Goal: Task Accomplishment & Management: Complete application form

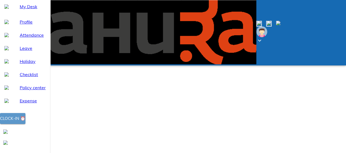
click at [25, 122] on div "Clock-in ⏰" at bounding box center [12, 118] width 25 height 7
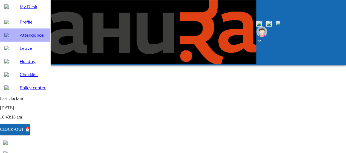
click at [25, 38] on span "Attendance" at bounding box center [33, 35] width 26 height 7
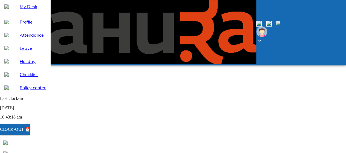
select select "10"
drag, startPoint x: 96, startPoint y: 91, endPoint x: 83, endPoint y: 86, distance: 13.5
copy td "[DATE]"
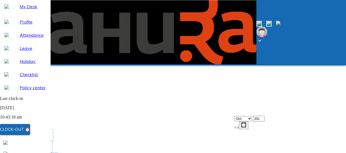
scroll to position [0, 0]
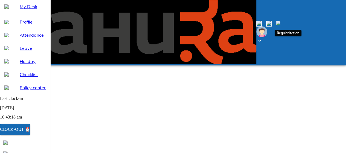
type input "[DATE]"
type input "8"
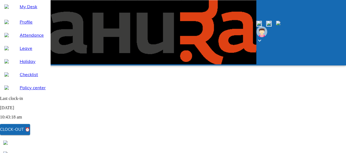
type input "10"
type input "2025"
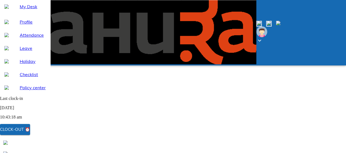
type textarea "x"
type textarea "D"
type textarea "x"
type textarea "De"
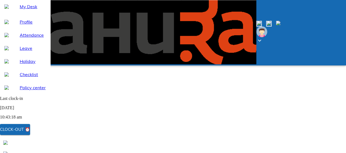
type textarea "x"
type textarea "Dea"
type textarea "x"
type textarea "Dear"
type textarea "x"
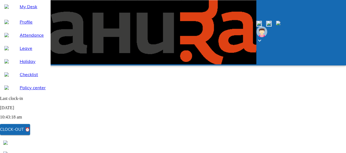
type textarea "Dear"
type textarea "x"
type textarea "Dear A"
type textarea "x"
type textarea "Dear Ar"
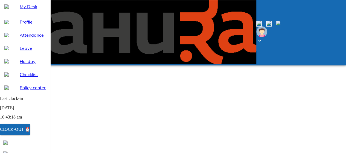
type textarea "x"
type textarea "Dear Arp"
type textarea "x"
type textarea "Dear [PERSON_NAME]"
type textarea "x"
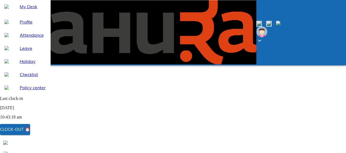
type textarea "Dear [PERSON_NAME]"
type textarea "x"
type textarea "Dear [PERSON_NAME]"
type textarea "x"
type textarea "Dear [PERSON_NAME],"
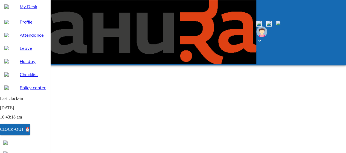
type textarea "x"
type textarea "Dear [PERSON_NAME],"
type textarea "x"
type textarea "Dear [PERSON_NAME], k"
type textarea "x"
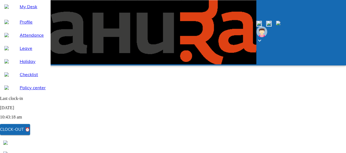
type textarea "Dear [PERSON_NAME], ki"
type textarea "x"
type textarea "Dear [PERSON_NAME], kin"
type textarea "x"
type textarea "Dear [PERSON_NAME], kind"
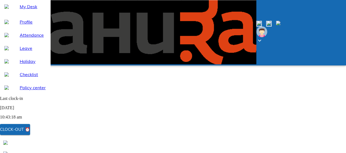
type textarea "x"
type textarea "Dear [PERSON_NAME], [PERSON_NAME]"
type textarea "x"
type textarea "Dear [PERSON_NAME], kindly"
type textarea "x"
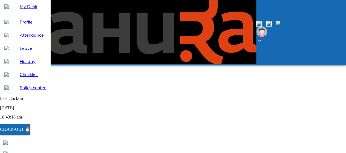
type textarea "Dear [PERSON_NAME], kindly"
type textarea "x"
type textarea "Dear [PERSON_NAME], kindly u"
type textarea "x"
type textarea "Dear [PERSON_NAME], kindly up"
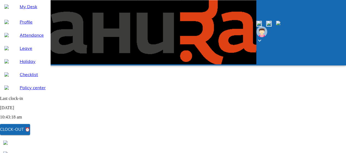
type textarea "x"
type textarea "Dear [PERSON_NAME], kindly upd"
type textarea "x"
type textarea "Dear [PERSON_NAME], kindly upda"
type textarea "x"
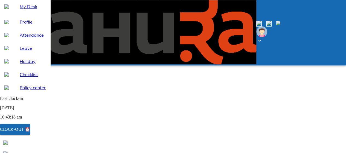
type textarea "Dear [PERSON_NAME], kindly updat"
type textarea "x"
type textarea "Dear [PERSON_NAME], kindly update"
type textarea "x"
type textarea "Dear [PERSON_NAME], kindly update"
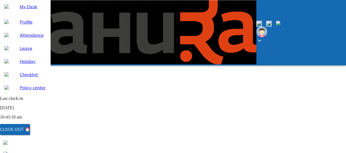
type textarea "x"
type textarea "Dear [PERSON_NAME], kindly update m"
type textarea "x"
type textarea "Dear [PERSON_NAME], kindly update my"
type textarea "x"
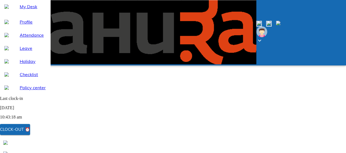
type textarea "Dear [PERSON_NAME], kindly update my"
type textarea "x"
type textarea "Dear [PERSON_NAME], kindly update my a"
type textarea "x"
type textarea "Dear [PERSON_NAME], kindly update my at"
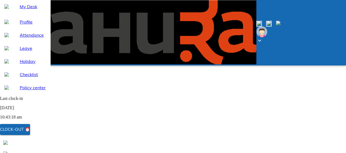
type textarea "x"
type textarea "Dear [PERSON_NAME], kindly update my att"
type textarea "x"
type textarea "Dear [PERSON_NAME], kindly update my atte"
type textarea "x"
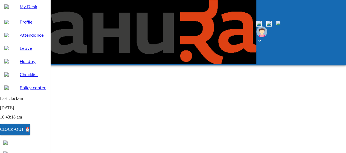
type textarea "Dear [PERSON_NAME], kindly update my atten"
type textarea "x"
type textarea "Dear [PERSON_NAME], kindly update my attend"
type textarea "x"
type textarea "Dear [PERSON_NAME], kindly update my attenda"
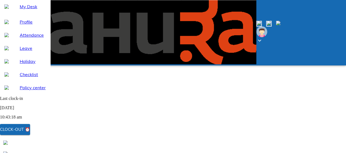
type textarea "x"
type textarea "Dear [PERSON_NAME], kindly update my attendan"
type textarea "x"
type textarea "Dear [PERSON_NAME], kindly update my attendanc"
type textarea "x"
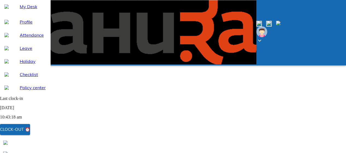
type textarea "Dear [PERSON_NAME], kindly update my attendance"
type textarea "x"
type textarea "Dear [PERSON_NAME], kindly update my attendance"
type textarea "x"
type textarea "Dear [PERSON_NAME], kindly update my attendance f"
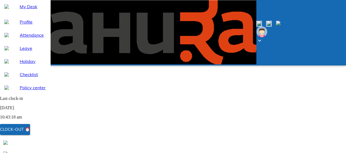
type textarea "x"
type textarea "Dear [PERSON_NAME], kindly update my attendance for"
type textarea "x"
type textarea "Dear [PERSON_NAME], kindly update my attendance for"
type textarea "x"
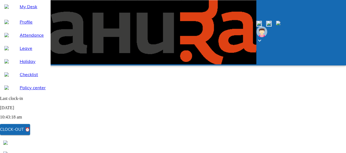
paste textarea "[DATE]"
type textarea "Dear [PERSON_NAME], kindly update my attendance for [DATE]"
type textarea "x"
type textarea "Dear [PERSON_NAME], kindly update my attendance for [DATE]"
type textarea "x"
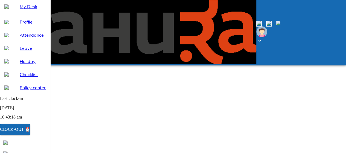
type textarea "Dear [PERSON_NAME], kindly update my attendance for [DATE] a"
type textarea "x"
type textarea "Dear [PERSON_NAME], kindly update my attendance for [DATE] as"
type textarea "x"
type textarea "Dear [PERSON_NAME], kindly update my attendance for [DATE] as"
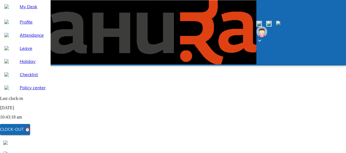
type textarea "x"
type textarea "Dear [PERSON_NAME], kindly update my attendance for [DATE] as I"
type textarea "x"
type textarea "Dear [PERSON_NAME], kindly update my attendance for [DATE] as I"
type textarea "x"
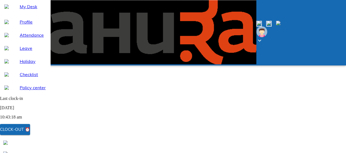
type textarea "Dear [PERSON_NAME], kindly update my attendance for [DATE] as I m"
type textarea "x"
type textarea "Dear [PERSON_NAME], kindly update my attendance for [DATE] as I mi"
type textarea "x"
type textarea "Dear [PERSON_NAME], kindly update my attendance for [DATE] as I mis"
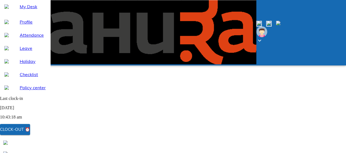
type textarea "x"
type textarea "Dear [PERSON_NAME], kindly update my attendance for [DATE] as I miss"
type textarea "x"
type textarea "Dear [PERSON_NAME], kindly update my attendance for [DATE] as I misse"
type textarea "x"
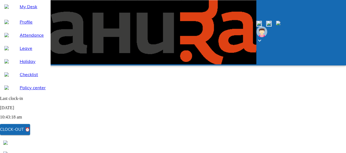
type textarea "Dear [PERSON_NAME], kindly update my attendance for [DATE] as I missed"
type textarea "x"
type textarea "Dear [PERSON_NAME], kindly update my attendance for [DATE] as I missed"
type textarea "x"
type textarea "Dear [PERSON_NAME], kindly update my attendance for [DATE] as I missed l"
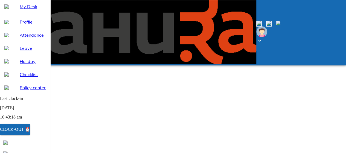
type textarea "x"
type textarea "Dear [PERSON_NAME], kindly update my attendance for [DATE] as I missed lo"
type textarea "x"
type textarea "Dear [PERSON_NAME], kindly update my attendance for [DATE] as I missed log"
type textarea "x"
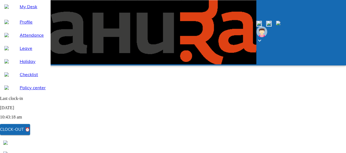
type textarea "Dear [PERSON_NAME], kindly update my attendance for [DATE] as I missed logg"
type textarea "x"
type textarea "Dear [PERSON_NAME], kindly update my attendance for [DATE] as I missed loggi"
type textarea "x"
type textarea "Dear [PERSON_NAME], kindly update my attendance for [DATE] as I missed loggin"
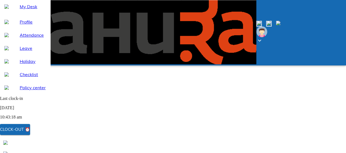
type textarea "x"
type textarea "Dear [PERSON_NAME], kindly update my attendance for [DATE] as I missed logging"
type textarea "x"
type textarea "Dear [PERSON_NAME], kindly update my attendance for [DATE] as I missed logging"
type textarea "x"
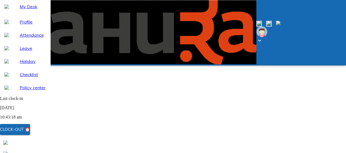
type textarea "Dear [PERSON_NAME], kindly update my attendance for [DATE] as I missed logging i"
type textarea "x"
type textarea "Dear [PERSON_NAME], kindly update my attendance for [DATE] as I missed logging …"
type textarea "x"
type textarea "Dear [PERSON_NAME], kindly update my attendance for [DATE] as I missed logging …"
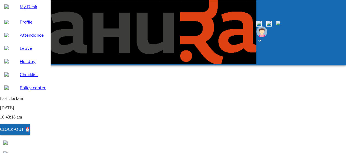
type textarea "x"
type textarea "Dear [PERSON_NAME], kindly update my attendance for [DATE] as I missed logging …"
type textarea "x"
type textarea "Dear [PERSON_NAME], kindly update my attendance for [DATE] as I missed logging …"
type textarea "x"
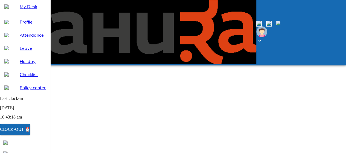
type textarea "Dear [PERSON_NAME], kindly update my attendance for [DATE] as I missed logging …"
type textarea "x"
type textarea "Dear [PERSON_NAME], kindly update my attendance for [DATE] as I missed logging …"
type textarea "x"
type textarea "Dear [PERSON_NAME], kindly update my attendance for [DATE] as I missed logging …"
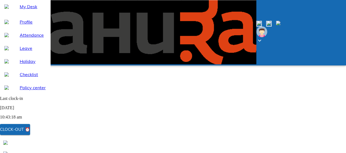
type textarea "x"
type textarea "Dear [PERSON_NAME], kindly update my attendance for [DATE] as I missed logging …"
type textarea "x"
type textarea "Dear [PERSON_NAME], kindly update my attendance for [DATE] as I missed logging …"
type textarea "x"
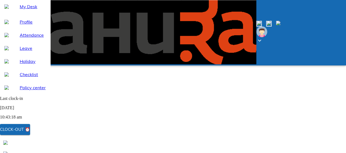
type textarea "Dear [PERSON_NAME], kindly update my attendance for [DATE] as I missed logging …"
type textarea "x"
type textarea "Dear [PERSON_NAME], kindly update my attendance for [DATE] as I missed logging …"
type textarea "x"
type textarea "Dear [PERSON_NAME], kindly update my attendance for [DATE] as I missed logging …"
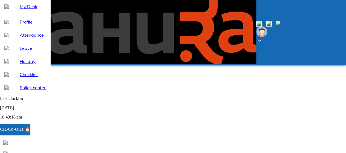
type textarea "x"
type textarea "Dear [PERSON_NAME], kindly update my attendance for [DATE] as I missed logging …"
type textarea "x"
type textarea "Dear [PERSON_NAME], kindly update my attendance for [DATE] as I missed logging …"
type textarea "x"
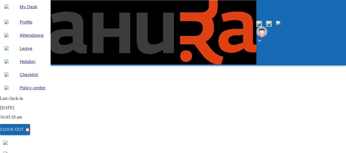
type textarea "Dear [PERSON_NAME], kindly update my attendance for [DATE] as I missed logging …"
type textarea "x"
type textarea "Dear [PERSON_NAME], kindly update my attendance for [DATE] as I missed logging …"
type textarea "x"
type textarea "Dear [PERSON_NAME], kindly update my attendance for [DATE] as I missed logging …"
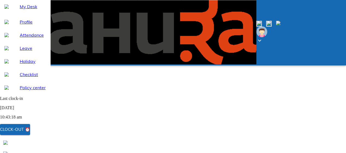
type textarea "x"
type textarea "Dear [PERSON_NAME], kindly update my attendance for [DATE] as I missed logging …"
type textarea "x"
type textarea "Dear [PERSON_NAME], kindly update my attendance for [DATE] as I missed logging …"
type textarea "x"
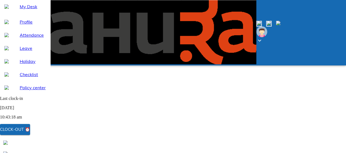
type textarea "Dear [PERSON_NAME], kindly update my attendance for [DATE] as I missed logging …"
type textarea "x"
type textarea "Dear [PERSON_NAME], kindly update my attendance for [DATE] as I missed logging …"
type textarea "x"
type textarea "Dear [PERSON_NAME], kindly update my attendance for [DATE] as I missed logging …"
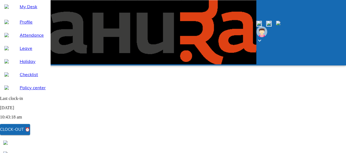
type textarea "x"
type textarea "Dear [PERSON_NAME], kindly update my attendance for [DATE] as I missed logging …"
type textarea "x"
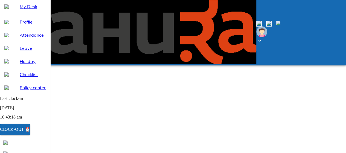
scroll to position [0, 0]
